Goal: Complete application form: Complete application form

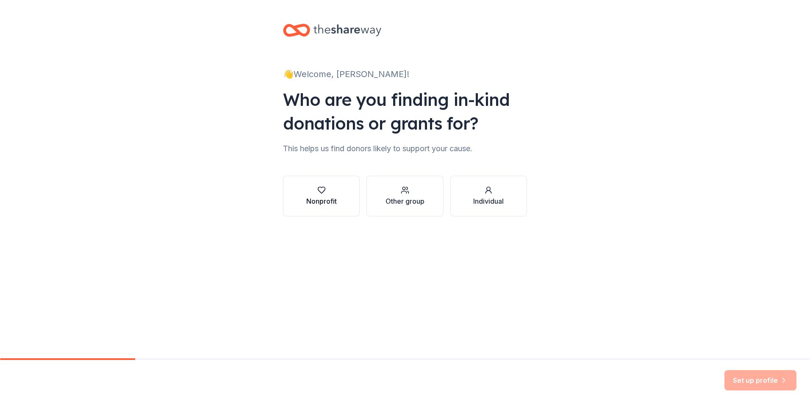
click at [335, 209] on button "Nonprofit" at bounding box center [321, 196] width 77 height 41
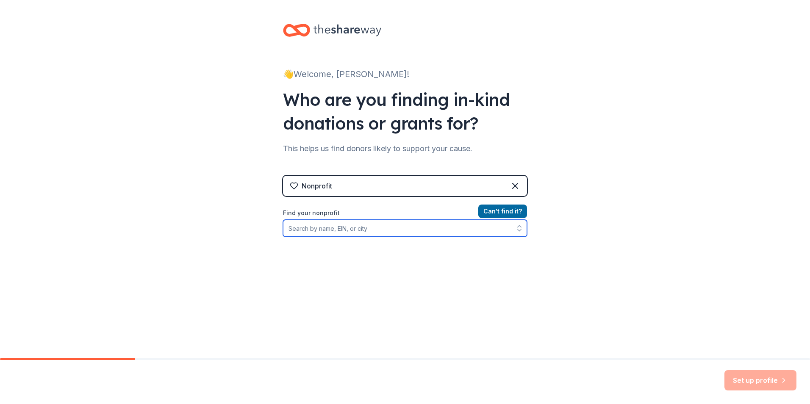
click at [317, 233] on input "Find your nonprofit" at bounding box center [405, 228] width 244 height 17
click at [333, 228] on input "Find your nonprofit" at bounding box center [405, 228] width 244 height 17
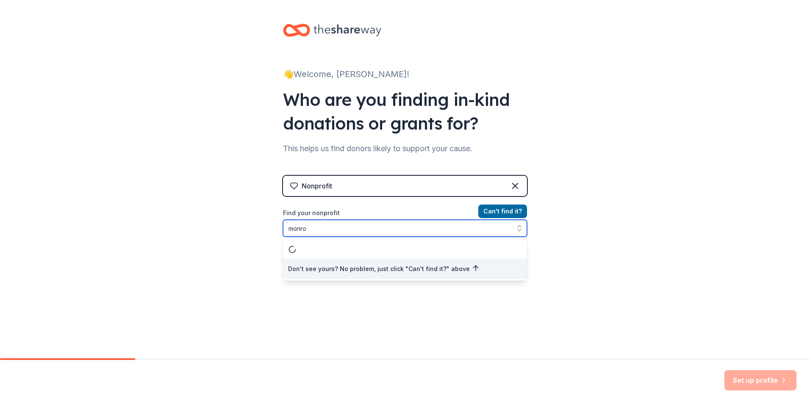
type input "monroe"
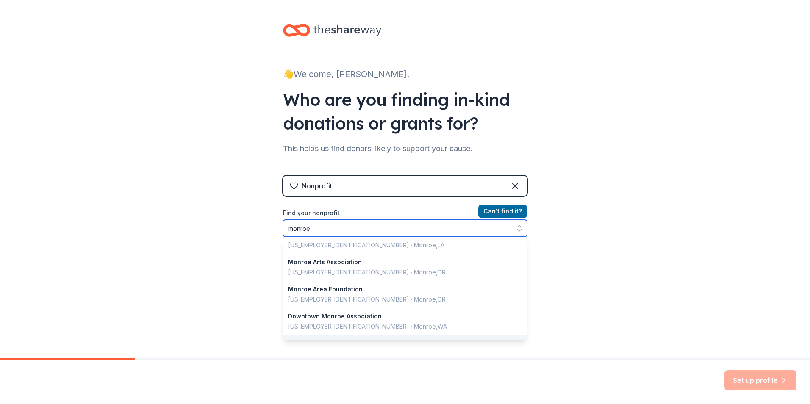
scroll to position [600, 0]
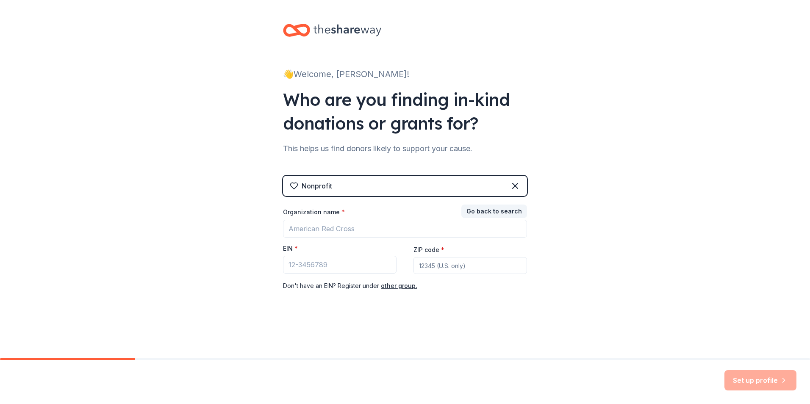
drag, startPoint x: 811, startPoint y: 226, endPoint x: 810, endPoint y: 230, distance: 4.6
click at [810, 230] on html "👋 Welcome, [PERSON_NAME]! Who are you finding in-kind donations or grants for? …" at bounding box center [405, 202] width 810 height 404
drag, startPoint x: 810, startPoint y: 230, endPoint x: 805, endPoint y: 266, distance: 36.7
click at [810, 265] on html "👋 Welcome, [PERSON_NAME]! Who are you finding in-kind donations or grants for? …" at bounding box center [405, 202] width 810 height 404
click at [306, 283] on div "Don ' t have an EIN? Register under other group." at bounding box center [405, 286] width 244 height 10
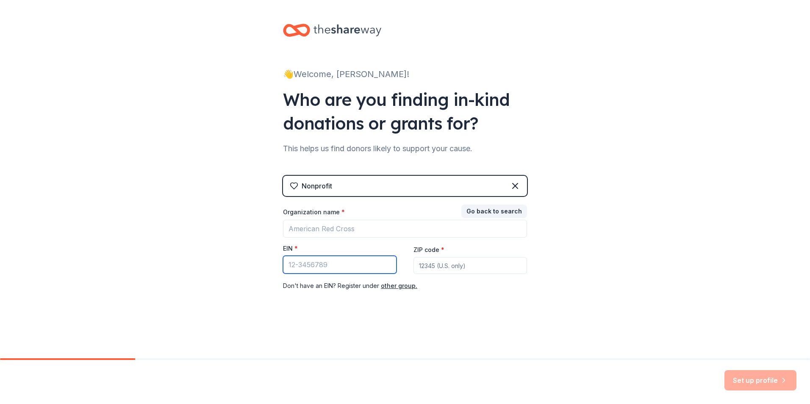
click at [307, 264] on input "EIN *" at bounding box center [340, 265] width 114 height 18
type input "43-501769"
click at [428, 268] on input "ZIP code *" at bounding box center [470, 265] width 114 height 17
type input "71201"
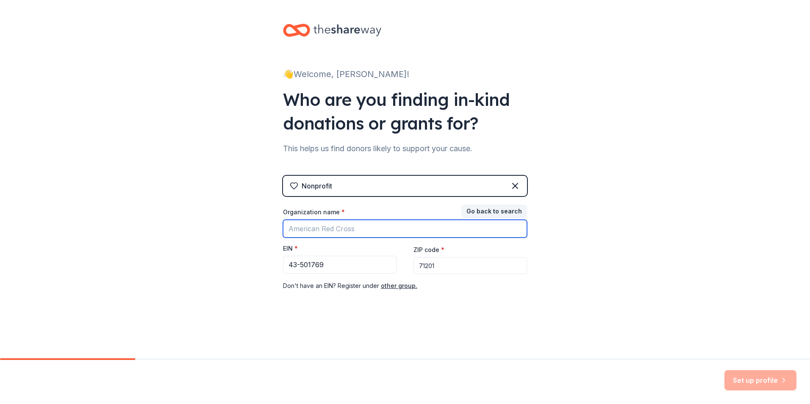
type input "The Helping Hands of [DEMOGRAPHIC_DATA] ministries, Inc"
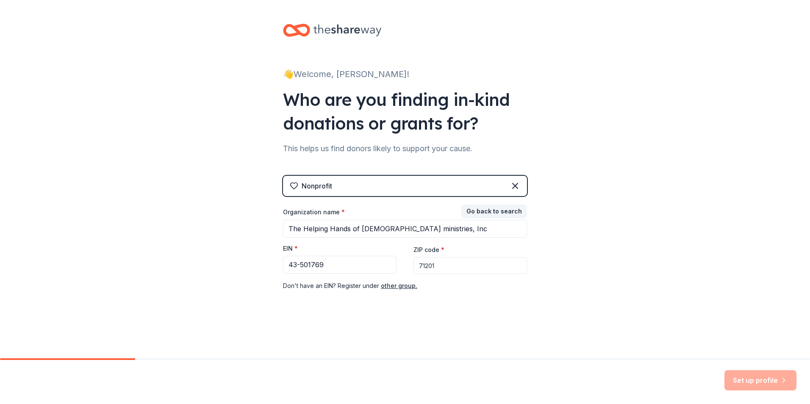
click at [749, 382] on div "Set up profile" at bounding box center [760, 380] width 72 height 20
click at [739, 381] on div "Set up profile" at bounding box center [760, 380] width 72 height 20
click at [747, 377] on div "Set up profile" at bounding box center [760, 380] width 72 height 20
click at [746, 377] on div "Set up profile" at bounding box center [760, 380] width 72 height 20
drag, startPoint x: 746, startPoint y: 377, endPoint x: 771, endPoint y: 383, distance: 24.7
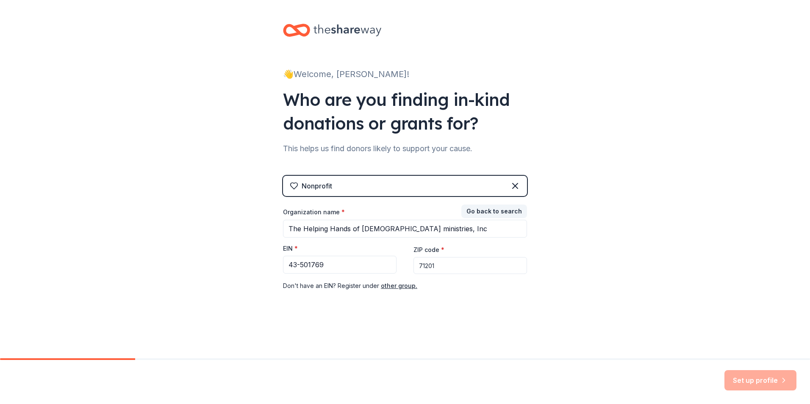
click at [771, 382] on div "Set up profile" at bounding box center [760, 380] width 72 height 20
click at [783, 380] on div "Set up profile" at bounding box center [760, 380] width 72 height 20
click at [776, 380] on div "Set up profile" at bounding box center [760, 380] width 72 height 20
click at [787, 379] on div "Set up profile" at bounding box center [760, 380] width 72 height 20
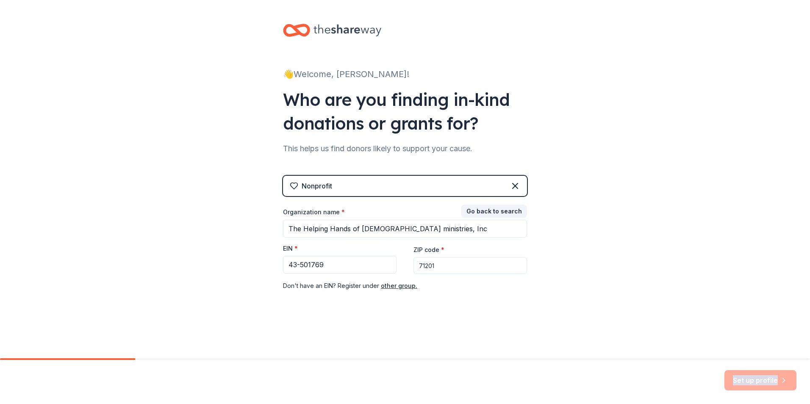
click at [787, 379] on div "Set up profile" at bounding box center [760, 380] width 72 height 20
click at [789, 377] on div "Set up profile" at bounding box center [760, 380] width 72 height 20
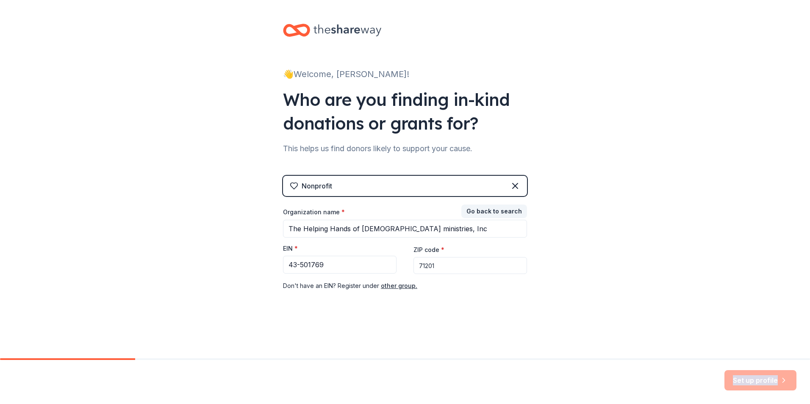
click at [790, 376] on div "Set up profile" at bounding box center [760, 380] width 72 height 20
click at [791, 376] on div "Set up profile" at bounding box center [760, 380] width 72 height 20
drag, startPoint x: 791, startPoint y: 376, endPoint x: 774, endPoint y: 378, distance: 17.5
click at [791, 376] on div "Set up profile" at bounding box center [760, 380] width 72 height 20
click at [774, 378] on div "Set up profile" at bounding box center [760, 380] width 72 height 20
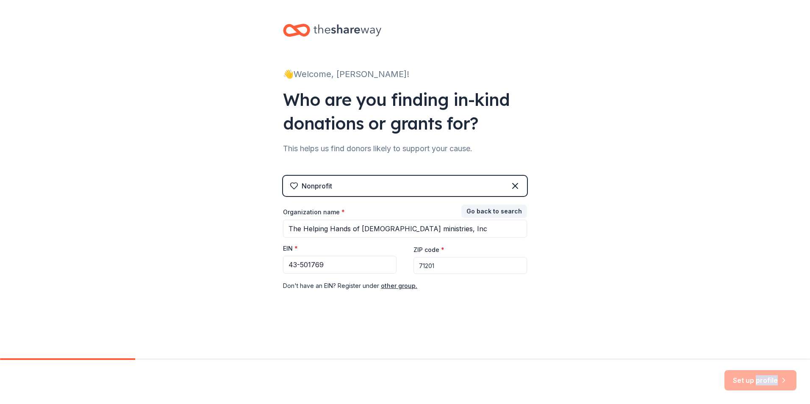
click at [774, 378] on div "Set up profile" at bounding box center [760, 380] width 72 height 20
drag, startPoint x: 774, startPoint y: 378, endPoint x: 768, endPoint y: 381, distance: 6.5
click at [768, 381] on div "Set up profile" at bounding box center [760, 380] width 72 height 20
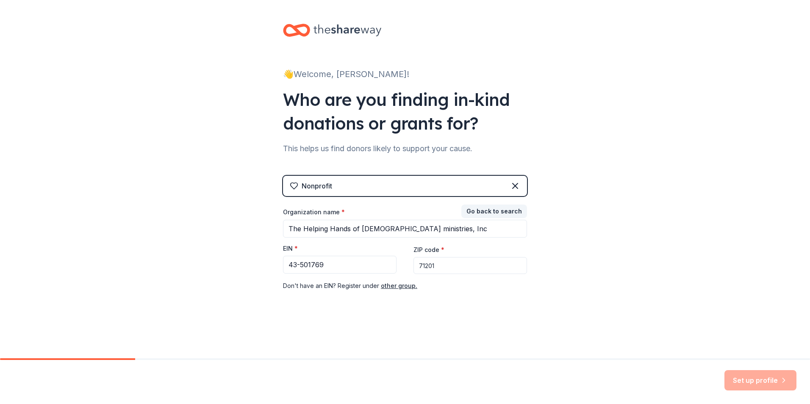
click at [767, 381] on div "Set up profile" at bounding box center [760, 380] width 72 height 20
drag, startPoint x: 760, startPoint y: 381, endPoint x: 633, endPoint y: 339, distance: 133.3
click at [633, 340] on div "👋 Welcome, [PERSON_NAME]! Who are you finding in-kind donations or grants for? …" at bounding box center [405, 174] width 810 height 349
click at [380, 188] on div "Nonprofit" at bounding box center [405, 186] width 244 height 20
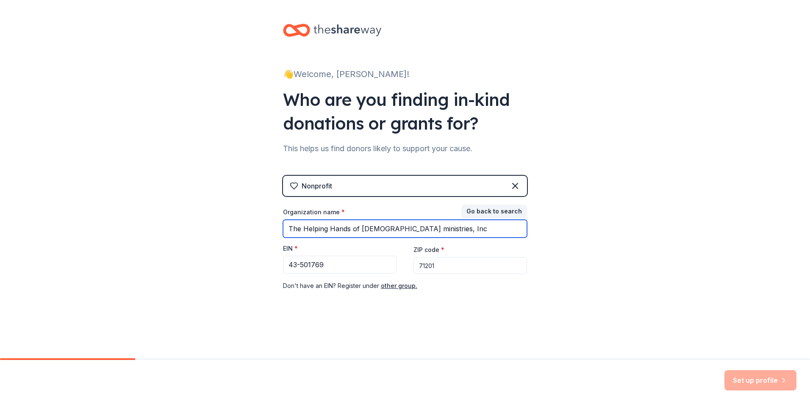
click at [460, 225] on input "The Helping Hands of [DEMOGRAPHIC_DATA] ministries, Inc" at bounding box center [405, 229] width 244 height 18
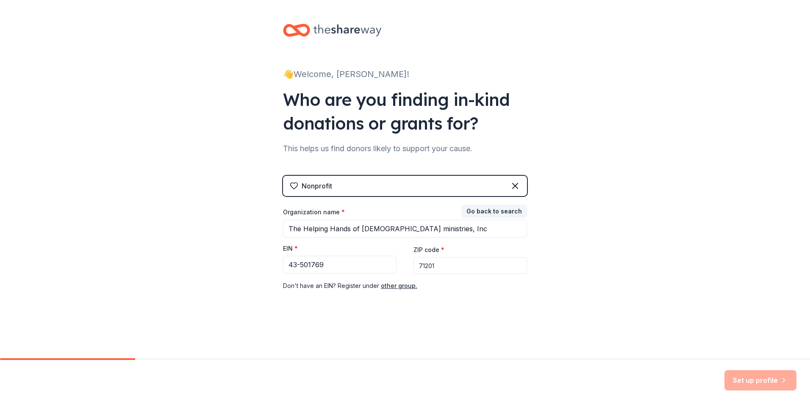
click at [456, 284] on div "Don ' t have an EIN? Register under other group." at bounding box center [405, 286] width 244 height 10
drag, startPoint x: 746, startPoint y: 372, endPoint x: 749, endPoint y: 377, distance: 5.9
click at [749, 377] on div "Set up profile" at bounding box center [760, 380] width 72 height 20
click at [750, 380] on div "Set up profile" at bounding box center [760, 380] width 72 height 20
click at [752, 381] on div "Set up profile" at bounding box center [760, 380] width 72 height 20
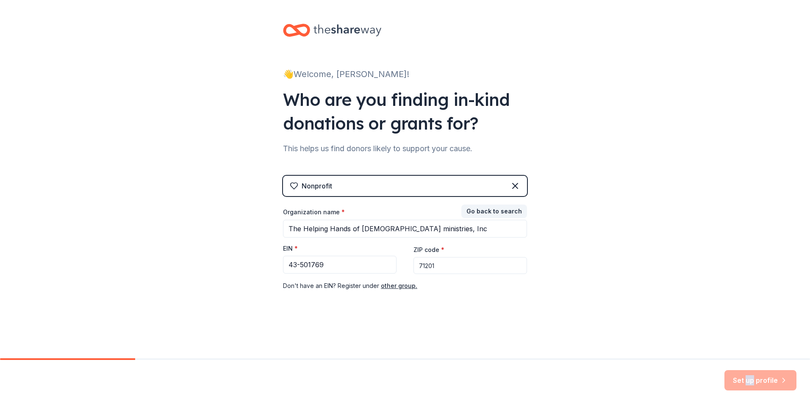
click at [752, 381] on div "Set up profile" at bounding box center [760, 380] width 72 height 20
click at [733, 385] on div "Set up profile" at bounding box center [760, 380] width 72 height 20
click at [783, 380] on div "Set up profile" at bounding box center [760, 380] width 72 height 20
click at [501, 211] on button "Go back to search" at bounding box center [494, 212] width 66 height 14
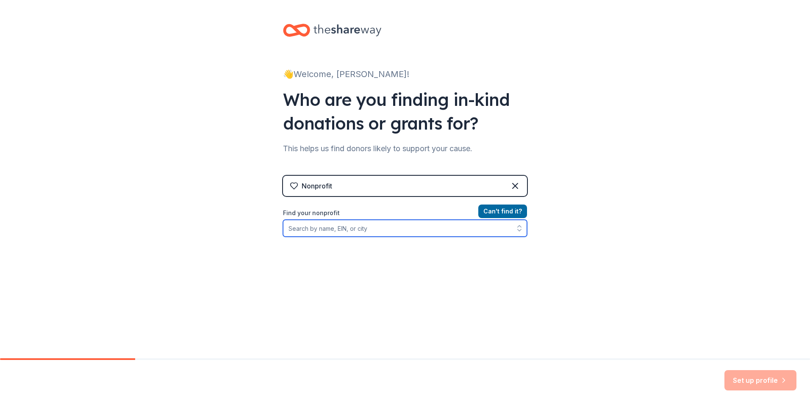
click at [315, 230] on input "Find your nonprofit" at bounding box center [405, 228] width 244 height 17
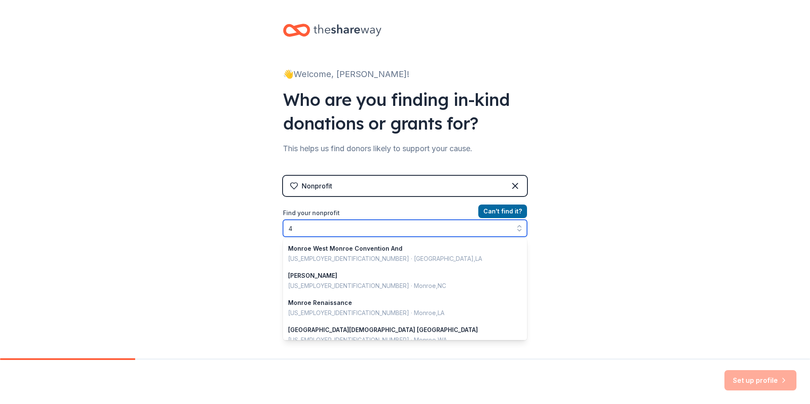
scroll to position [598, 0]
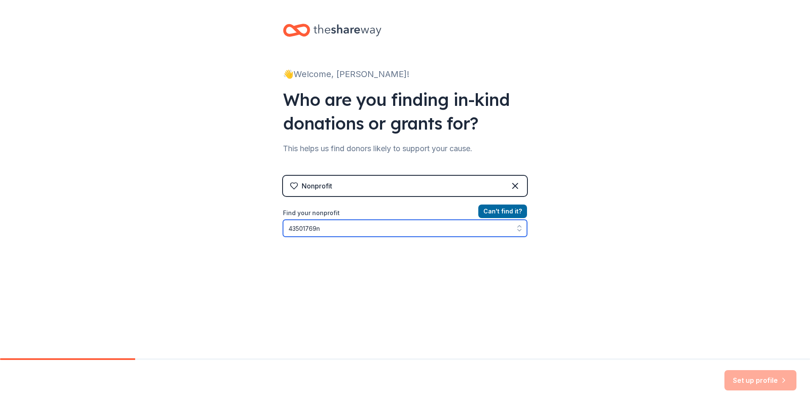
click at [326, 228] on input "43501769n" at bounding box center [405, 228] width 244 height 17
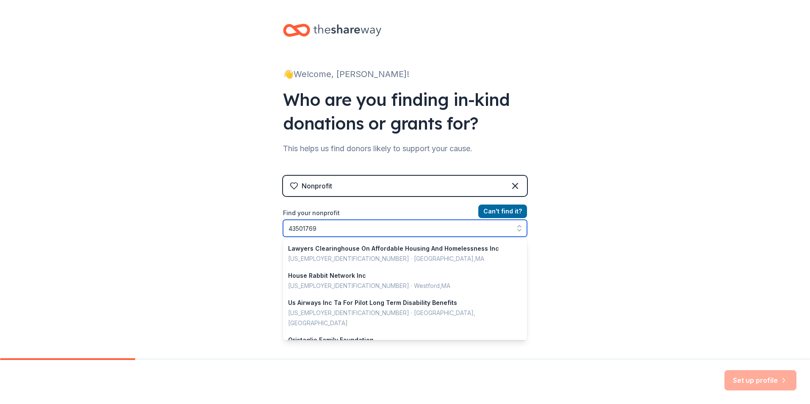
scroll to position [327, 0]
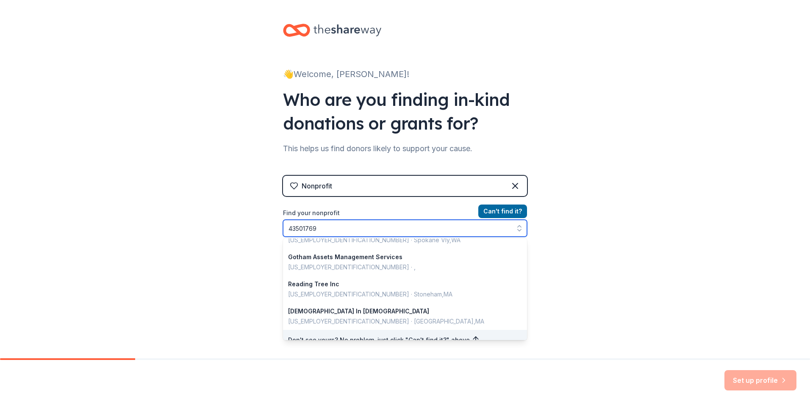
type input "43501769N"
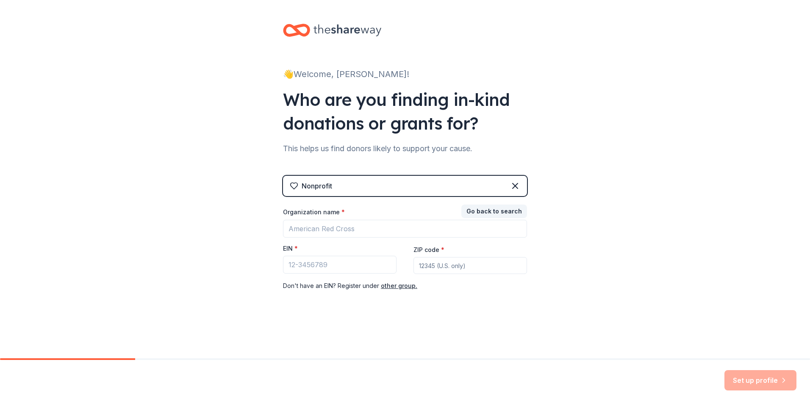
click at [757, 380] on div "Set up profile" at bounding box center [760, 380] width 72 height 20
click at [752, 378] on div "Set up profile" at bounding box center [760, 380] width 72 height 20
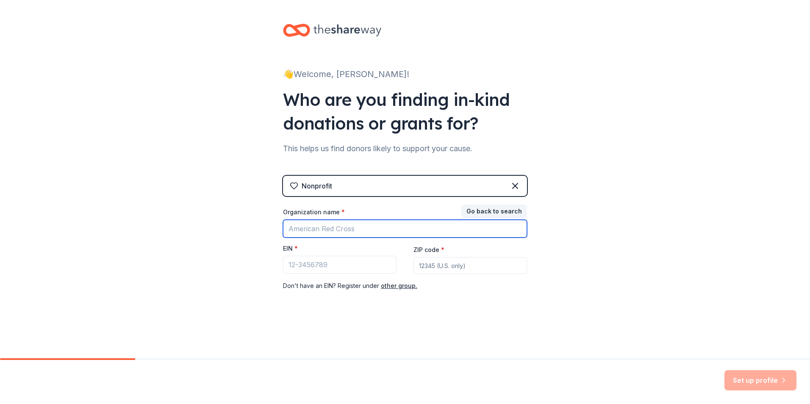
click at [374, 227] on input "Organization name *" at bounding box center [405, 229] width 244 height 18
type input "The Helping Hands of [DEMOGRAPHIC_DATA] ministries, Inc"
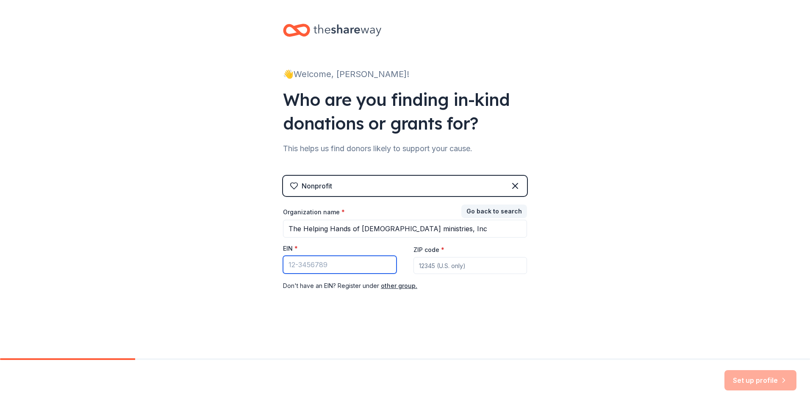
type input "43-501769"
type input "71201"
click at [747, 381] on div "Set up profile" at bounding box center [760, 380] width 72 height 20
click at [748, 381] on div "Set up profile" at bounding box center [760, 380] width 72 height 20
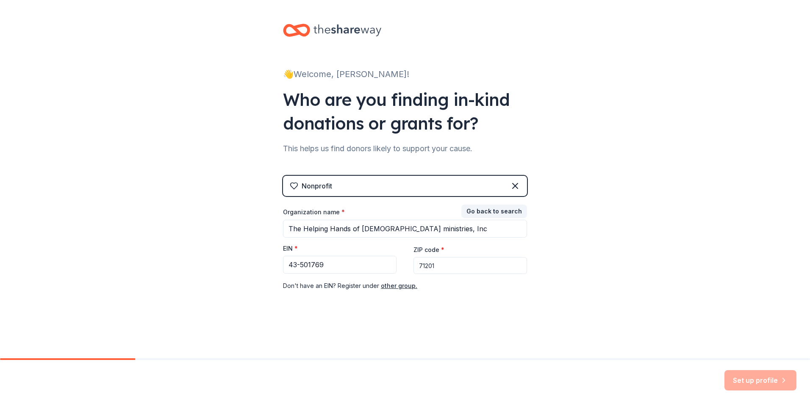
drag, startPoint x: 748, startPoint y: 381, endPoint x: 678, endPoint y: 338, distance: 82.4
click at [678, 338] on div "👋 Welcome, [PERSON_NAME]! Who are you finding in-kind donations or grants for? …" at bounding box center [405, 174] width 810 height 349
